Goal: Information Seeking & Learning: Learn about a topic

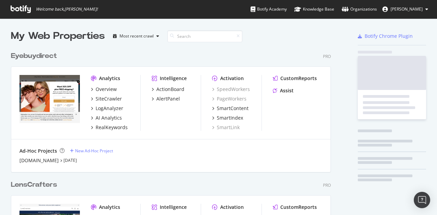
scroll to position [827, 320]
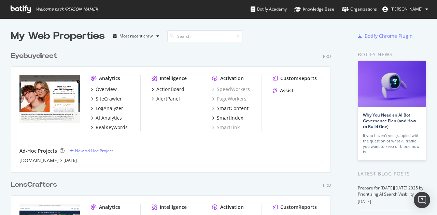
click at [267, 42] on div "My Web Properties Most recent crawl" at bounding box center [159, 36] width 297 height 14
click at [105, 128] on div "RealKeywords" at bounding box center [111, 127] width 32 height 7
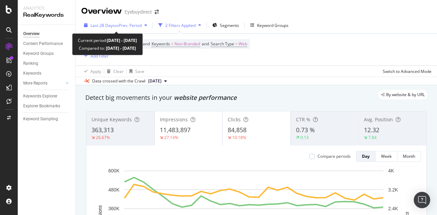
click at [120, 28] on div "Last 28 Days vs Prev. Period" at bounding box center [115, 25] width 69 height 10
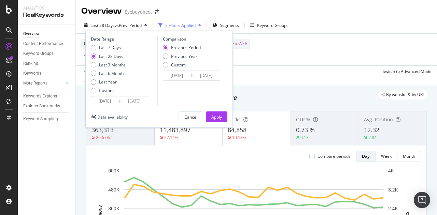
click at [93, 94] on div "Last 7 Days Last 28 Days Last 3 Months Last 6 Months Last Year Custom" at bounding box center [108, 70] width 35 height 51
click at [93, 90] on div "Custom" at bounding box center [93, 90] width 5 height 5
click at [102, 103] on input "[DATE]" at bounding box center [104, 102] width 27 height 10
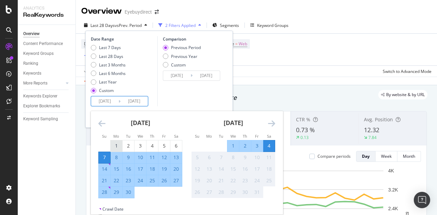
click at [116, 146] on div "1" at bounding box center [116, 146] width 12 height 7
type input "[DATE]"
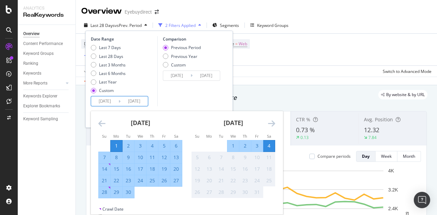
click at [130, 196] on div "30" at bounding box center [128, 192] width 12 height 11
type input "[DATE]"
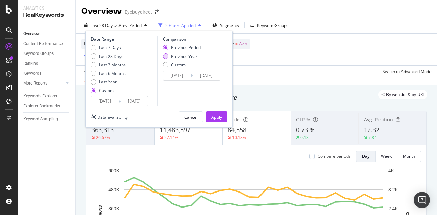
click at [166, 57] on div "Previous Year" at bounding box center [165, 56] width 5 height 5
type input "[DATE]"
click at [217, 114] on div "Apply" at bounding box center [216, 117] width 11 height 6
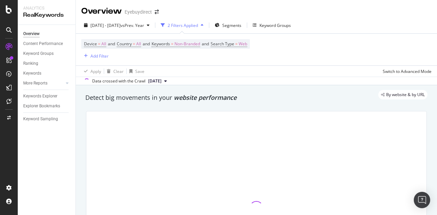
click at [198, 26] on div "2 Filters Applied" at bounding box center [182, 26] width 30 height 6
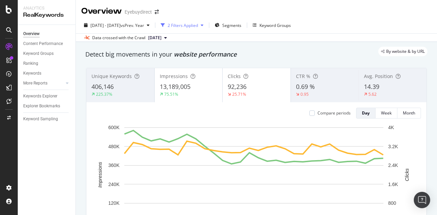
click at [206, 25] on div "button" at bounding box center [202, 25] width 8 height 4
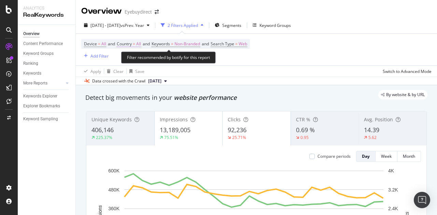
click at [135, 43] on span "=" at bounding box center [134, 44] width 2 height 6
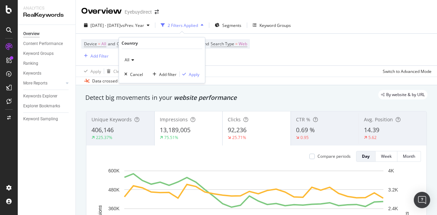
click at [130, 60] on icon at bounding box center [131, 60] width 5 height 4
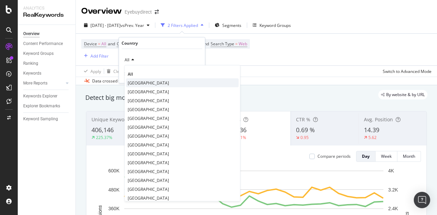
click at [138, 82] on span "[GEOGRAPHIC_DATA]" at bounding box center [148, 83] width 41 height 6
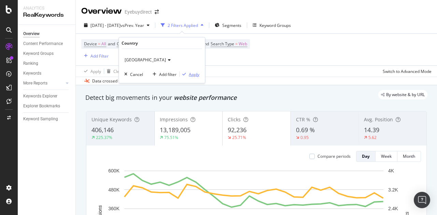
click at [197, 73] on div "Apply" at bounding box center [194, 74] width 11 height 6
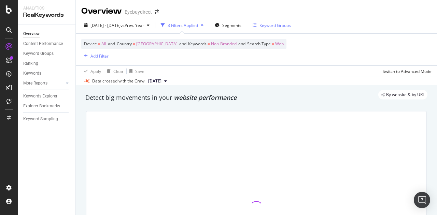
click at [291, 24] on div "Keyword Groups" at bounding box center [274, 26] width 31 height 6
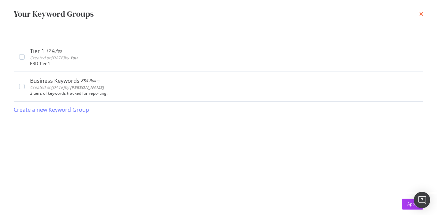
click at [423, 13] on icon "times" at bounding box center [421, 13] width 4 height 5
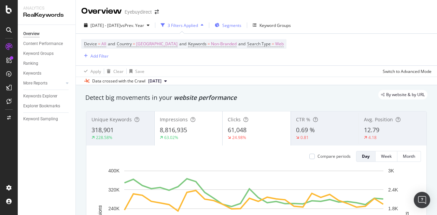
click at [219, 26] on icon "button" at bounding box center [217, 25] width 5 height 4
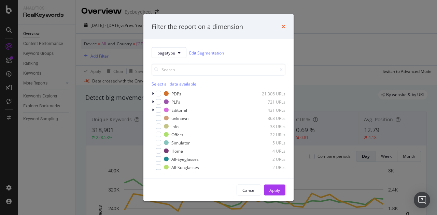
click at [283, 27] on icon "times" at bounding box center [283, 26] width 4 height 5
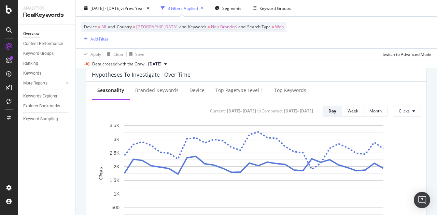
scroll to position [262, 0]
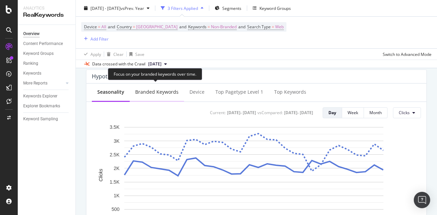
click at [158, 95] on div "Branded Keywords" at bounding box center [157, 92] width 54 height 19
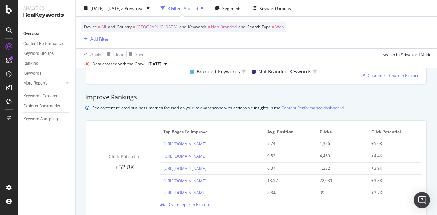
scroll to position [0, 0]
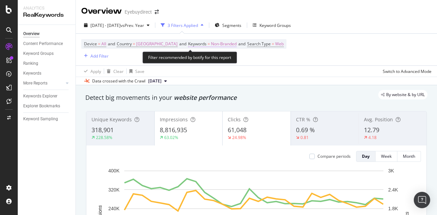
click at [226, 45] on span "Non-Branded" at bounding box center [224, 44] width 26 height 10
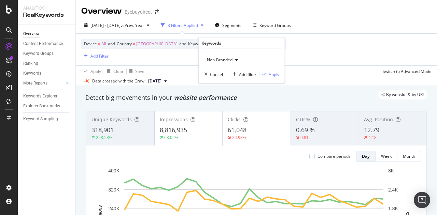
click at [222, 61] on span "Non-Branded" at bounding box center [218, 60] width 28 height 6
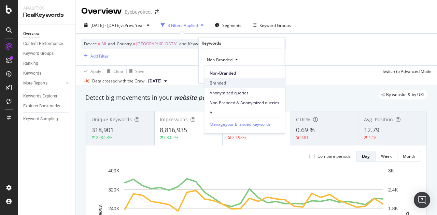
click at [218, 82] on span "Branded" at bounding box center [244, 83] width 70 height 6
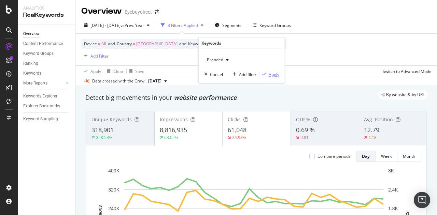
click at [276, 76] on div "Apply" at bounding box center [273, 74] width 11 height 6
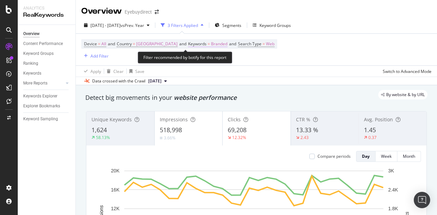
click at [227, 46] on span "Branded" at bounding box center [219, 44] width 16 height 10
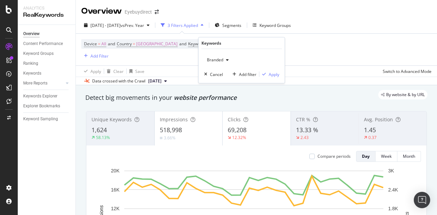
click at [222, 61] on span "Branded" at bounding box center [213, 60] width 19 height 6
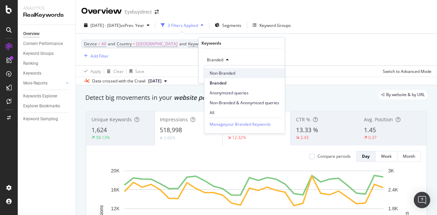
click at [220, 74] on span "Non-Branded" at bounding box center [244, 73] width 70 height 6
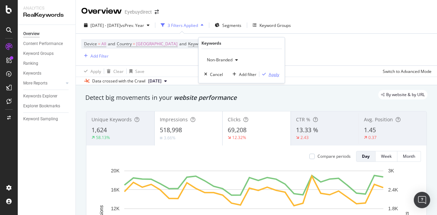
click at [271, 74] on div "Apply" at bounding box center [273, 74] width 11 height 6
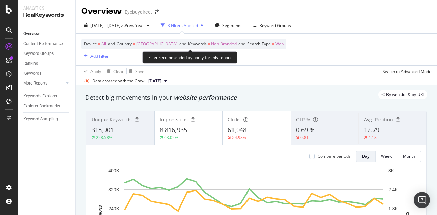
click at [177, 45] on span "[GEOGRAPHIC_DATA]" at bounding box center [156, 44] width 41 height 10
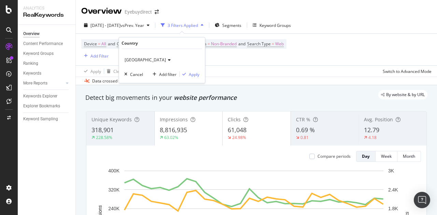
click at [171, 64] on div "[GEOGRAPHIC_DATA]" at bounding box center [161, 60] width 75 height 11
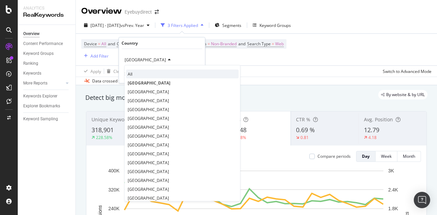
click at [131, 72] on span "All" at bounding box center [130, 74] width 5 height 6
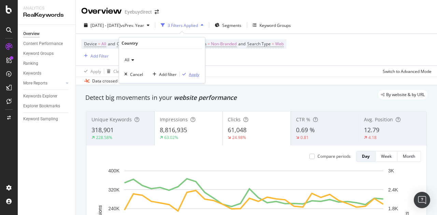
click at [194, 73] on div "Apply" at bounding box center [194, 74] width 11 height 6
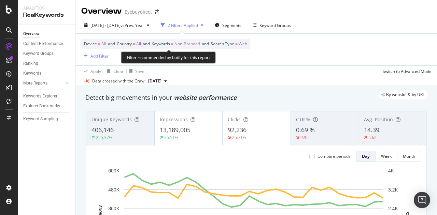
click at [139, 44] on span "All" at bounding box center [138, 44] width 5 height 10
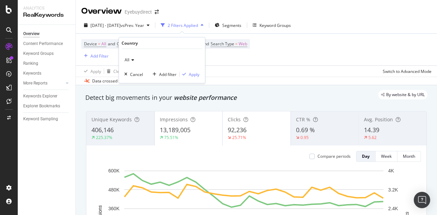
click at [132, 60] on icon at bounding box center [131, 60] width 5 height 4
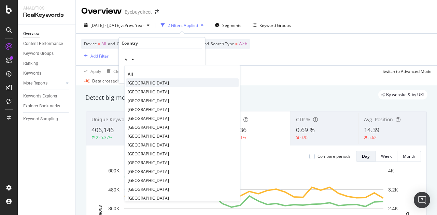
click at [150, 82] on span "[GEOGRAPHIC_DATA]" at bounding box center [148, 83] width 41 height 6
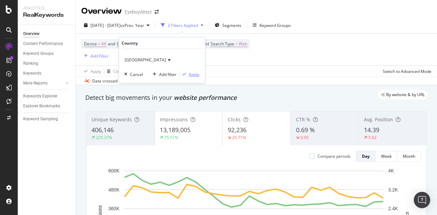
click at [193, 77] on button "Apply" at bounding box center [189, 74] width 20 height 7
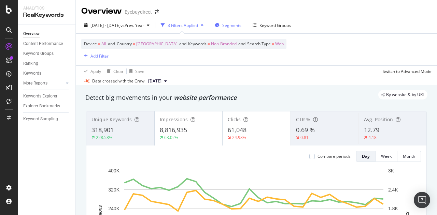
click at [241, 24] on span "Segments" at bounding box center [231, 26] width 19 height 6
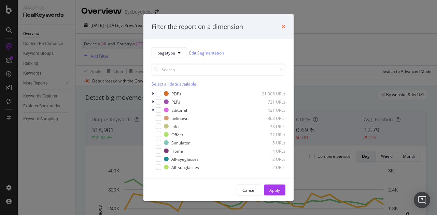
click at [285, 26] on icon "times" at bounding box center [283, 26] width 4 height 5
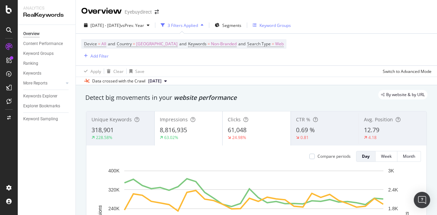
click at [291, 26] on div "Keyword Groups" at bounding box center [274, 26] width 31 height 6
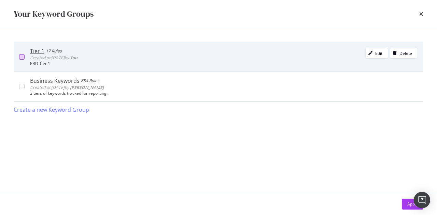
click at [20, 55] on div "modal" at bounding box center [21, 56] width 5 height 5
click at [20, 56] on icon "modal" at bounding box center [21, 56] width 3 height 3
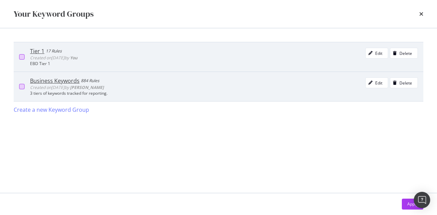
click at [22, 84] on div "modal" at bounding box center [21, 86] width 5 height 5
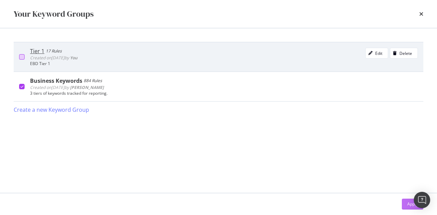
click at [407, 204] on div "Apply" at bounding box center [412, 204] width 11 height 6
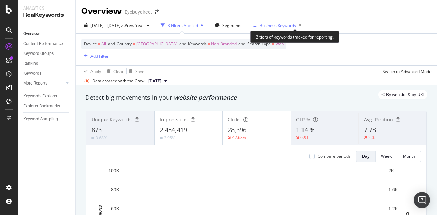
click at [279, 27] on div "Business Keywords" at bounding box center [277, 26] width 36 height 6
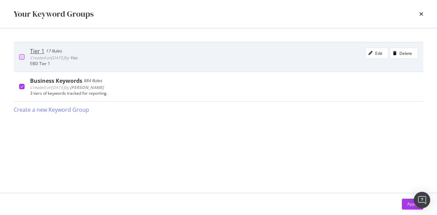
click at [21, 55] on div "modal" at bounding box center [21, 56] width 5 height 5
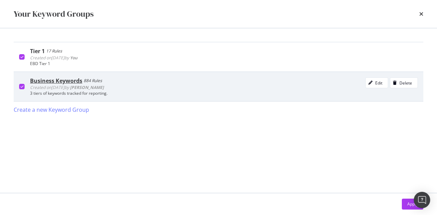
click at [21, 87] on icon "modal" at bounding box center [21, 86] width 3 height 3
click at [405, 208] on button "Apply" at bounding box center [411, 204] width 21 height 11
